Goal: Transaction & Acquisition: Purchase product/service

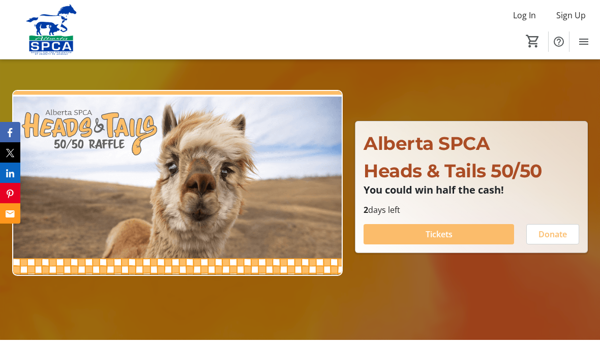
scroll to position [58, 0]
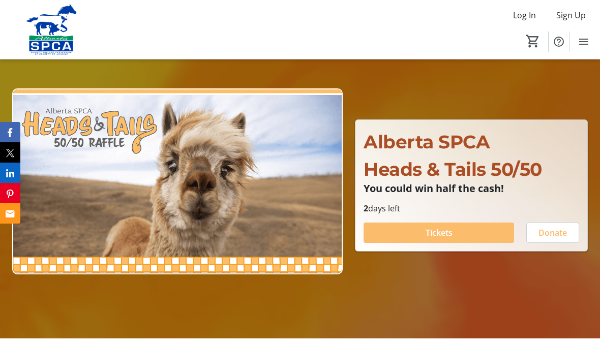
click at [449, 239] on span "Tickets" at bounding box center [438, 233] width 27 height 12
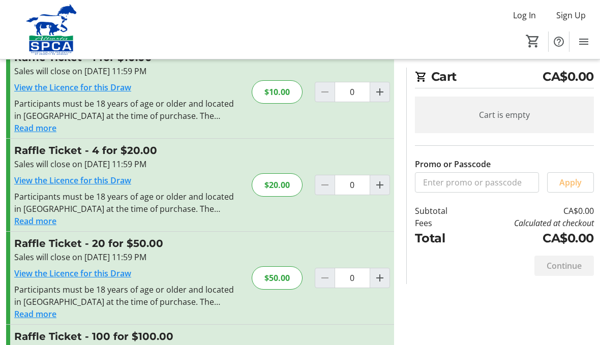
scroll to position [40, 0]
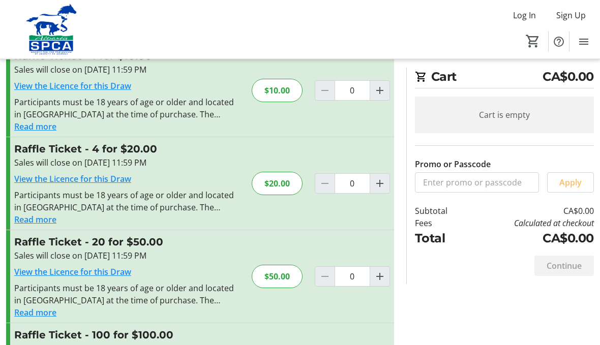
click at [378, 272] on mat-icon "Increment by one" at bounding box center [380, 277] width 12 height 12
type input "1"
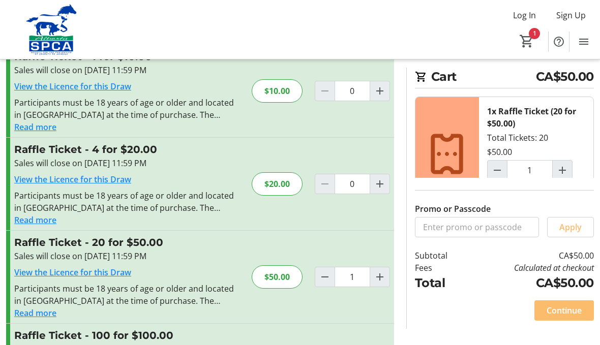
click at [569, 317] on span "Continue" at bounding box center [563, 310] width 35 height 12
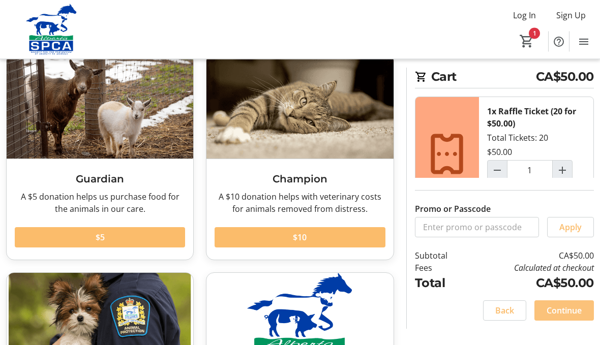
scroll to position [61, 0]
click at [566, 317] on span "Continue" at bounding box center [563, 310] width 35 height 12
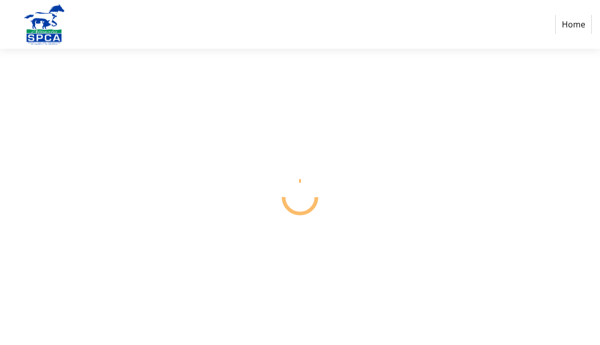
select select "CA"
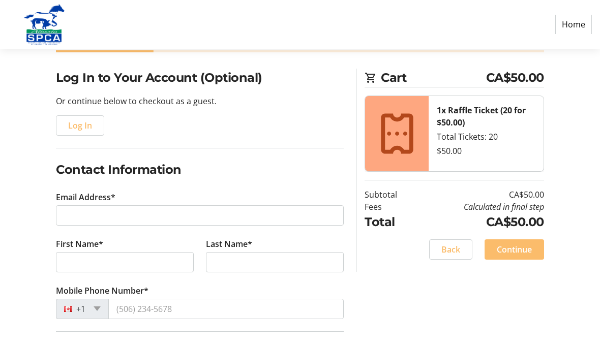
scroll to position [66, 0]
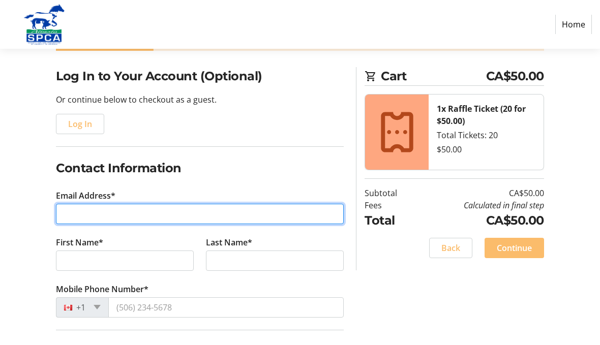
click at [64, 211] on input "Email Address*" at bounding box center [200, 214] width 288 height 20
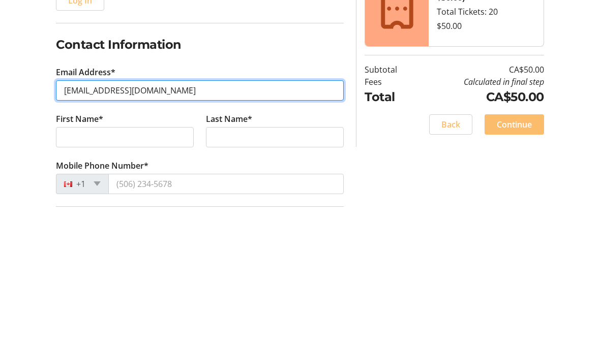
type input "[EMAIL_ADDRESS][DOMAIN_NAME]"
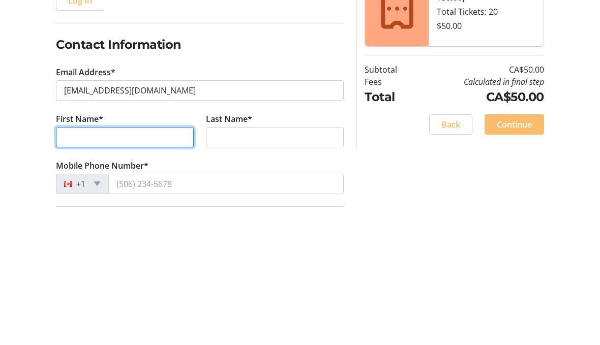
click at [80, 251] on input "First Name*" at bounding box center [125, 261] width 138 height 20
type input "[PERSON_NAME]"
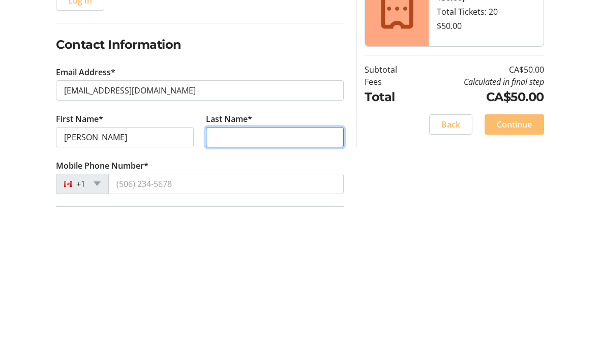
click at [228, 251] on input "Last Name*" at bounding box center [275, 261] width 138 height 20
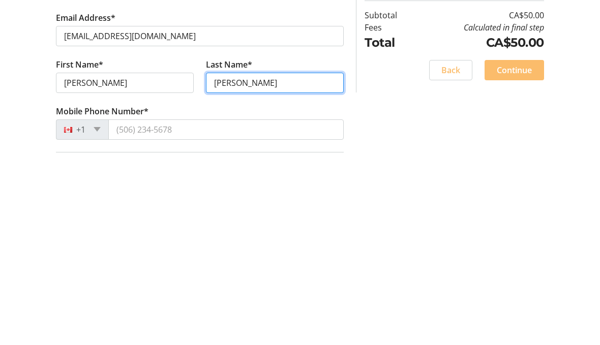
type input "[PERSON_NAME]"
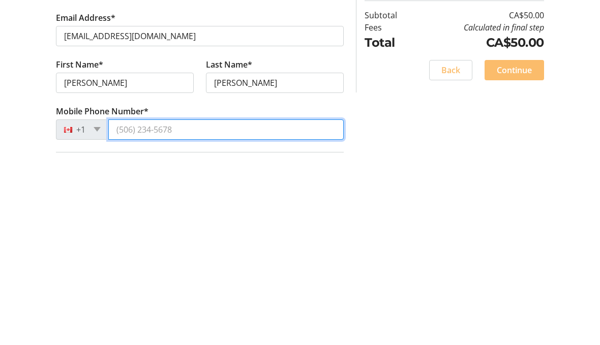
click at [125, 298] on input "Mobile Phone Number*" at bounding box center [225, 308] width 235 height 20
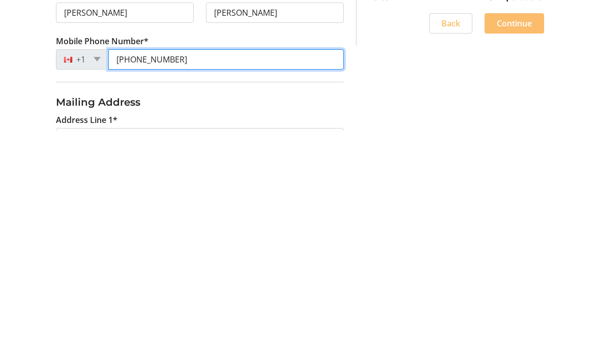
scroll to position [103, 0]
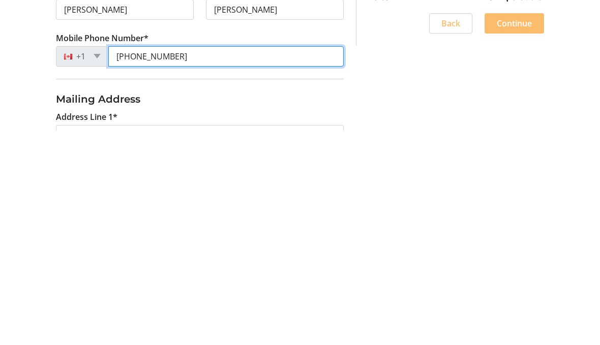
type input "[PHONE_NUMBER]"
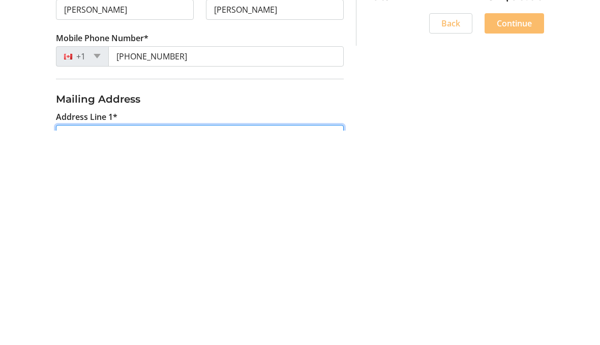
click at [70, 339] on input "Address Line 1*" at bounding box center [200, 349] width 288 height 20
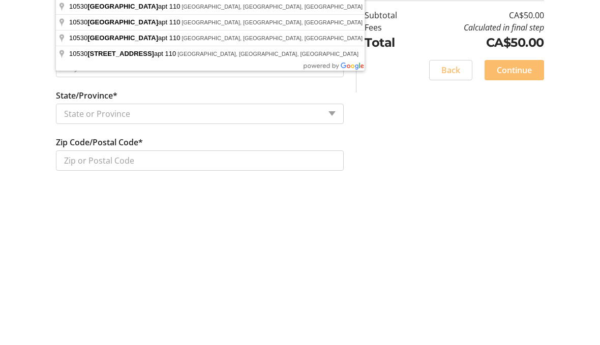
scroll to position [313, 0]
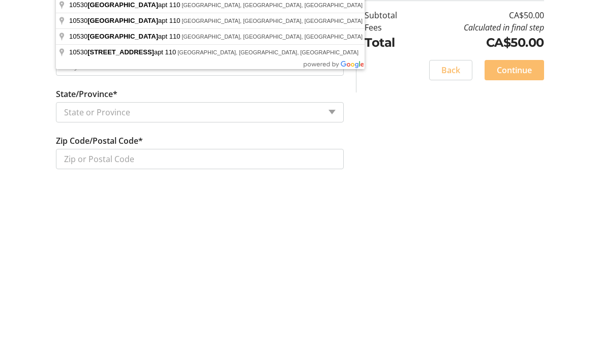
type input "Apt 110 10530 56AveNW"
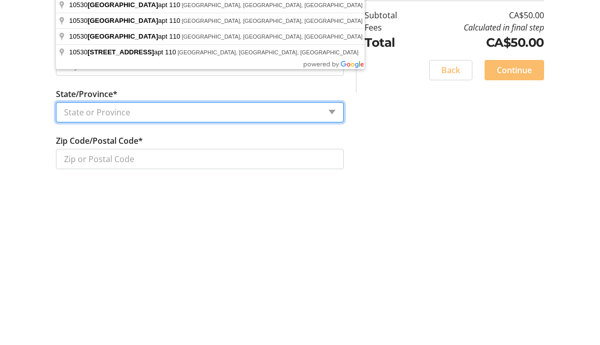
click at [79, 270] on select "State or Province State or Province [GEOGRAPHIC_DATA] [GEOGRAPHIC_DATA] [GEOGRA…" at bounding box center [200, 280] width 288 height 20
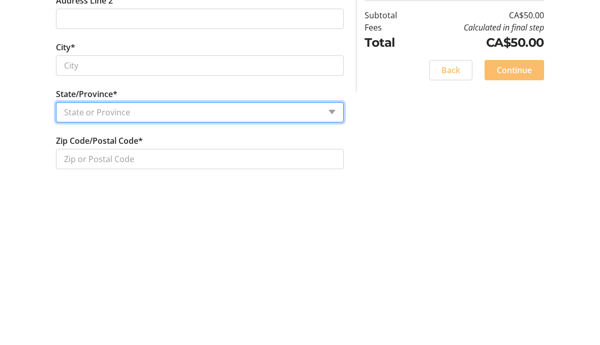
scroll to position [390, 0]
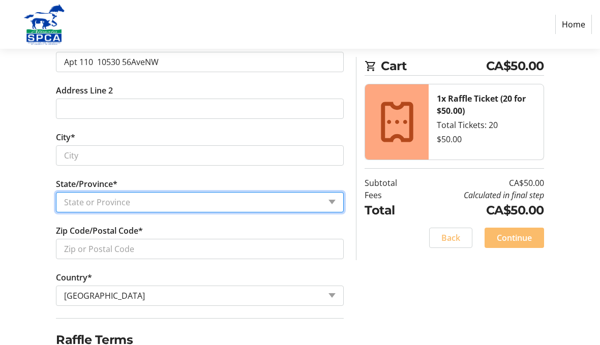
select select "AB"
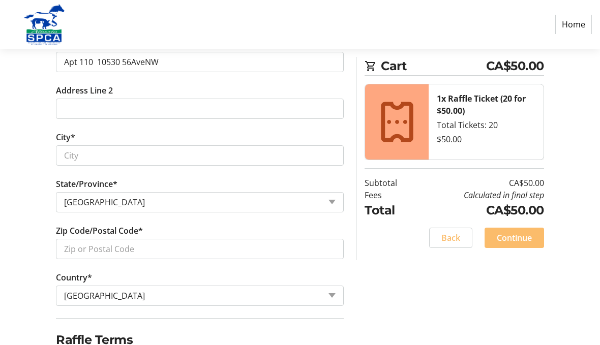
click at [65, 141] on label "City*" at bounding box center [65, 137] width 19 height 12
click at [65, 145] on input "City*" at bounding box center [200, 155] width 288 height 20
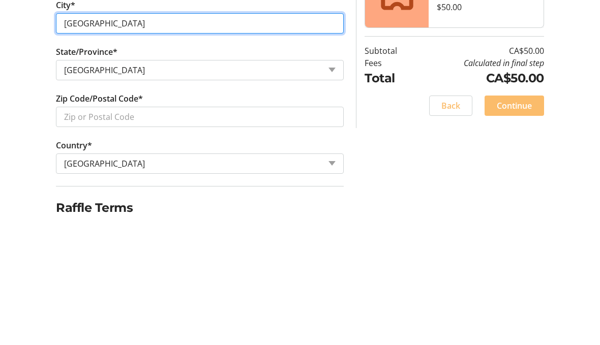
type input "[GEOGRAPHIC_DATA]"
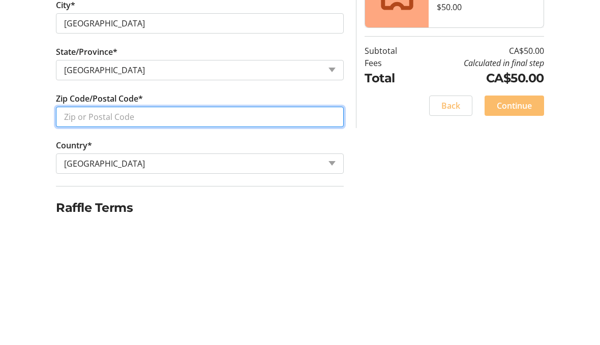
click at [70, 239] on input "Zip Code/Postal Code*" at bounding box center [200, 249] width 288 height 20
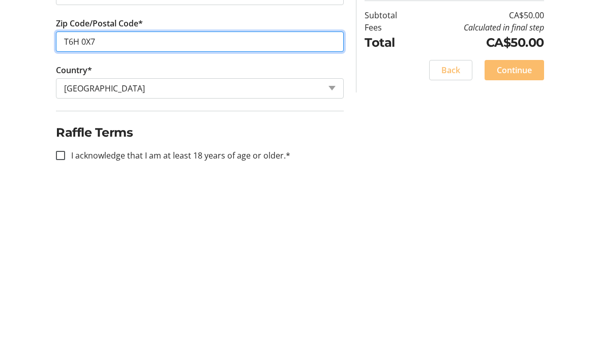
scroll to position [437, 0]
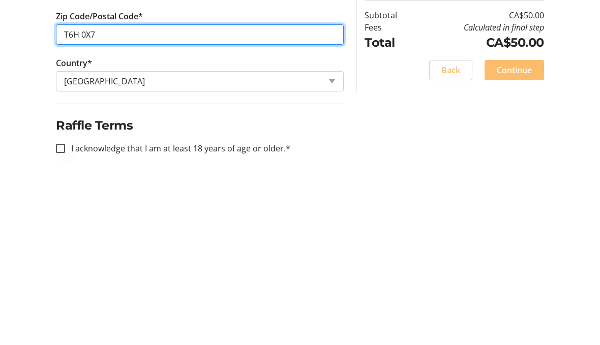
type input "T6H 0X7"
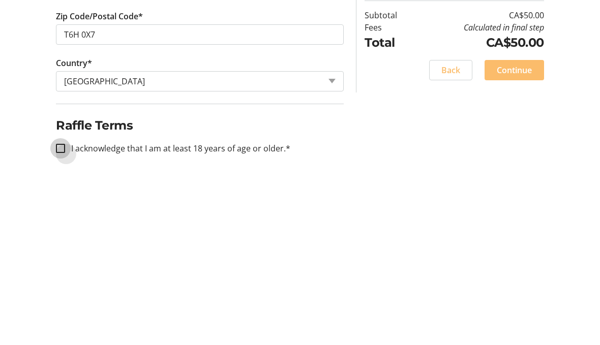
click at [56, 312] on input "I acknowledge that I am at least 18 years of age or older.*" at bounding box center [60, 316] width 9 height 9
checkbox input "true"
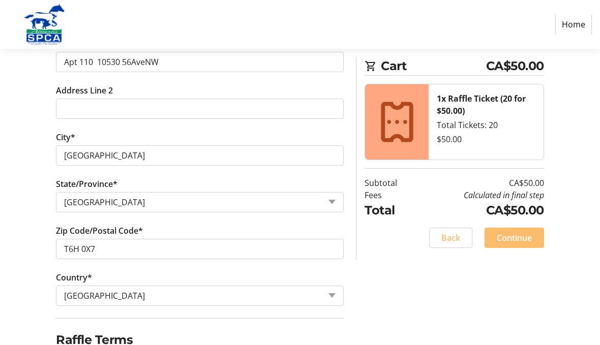
click at [519, 234] on span "Continue" at bounding box center [514, 238] width 35 height 12
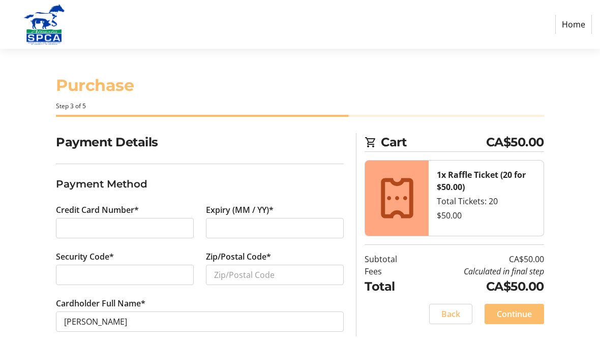
click at [68, 220] on div at bounding box center [125, 228] width 138 height 20
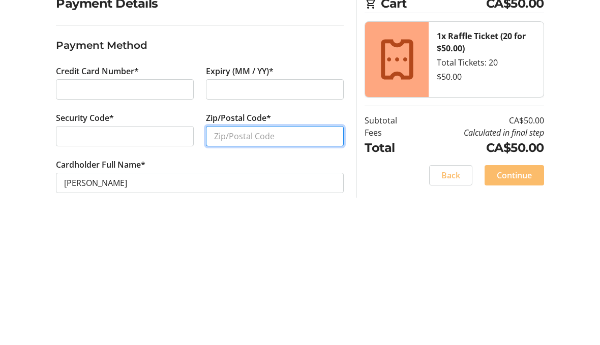
click at [222, 265] on input "Zip/Postal Code*" at bounding box center [275, 275] width 138 height 20
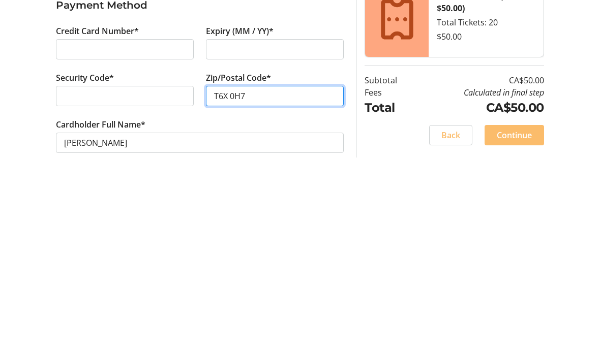
scroll to position [32, 0]
type input "T6X 0H7"
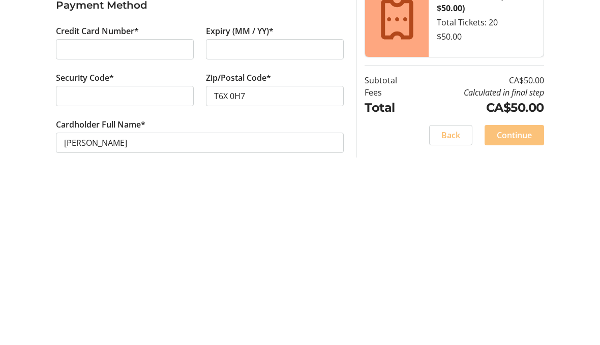
click at [526, 297] on span "Continue" at bounding box center [514, 303] width 35 height 12
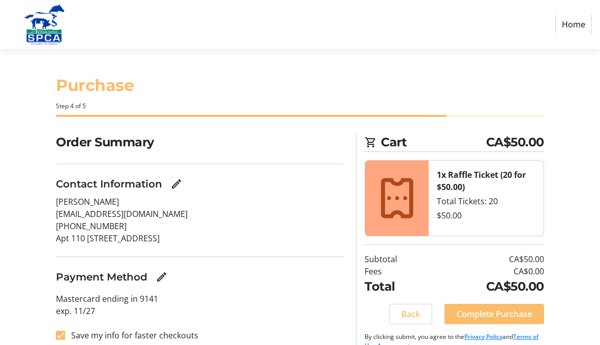
click at [491, 308] on span "Complete Purchase" at bounding box center [493, 314] width 75 height 12
